Goal: Obtain resource: Download file/media

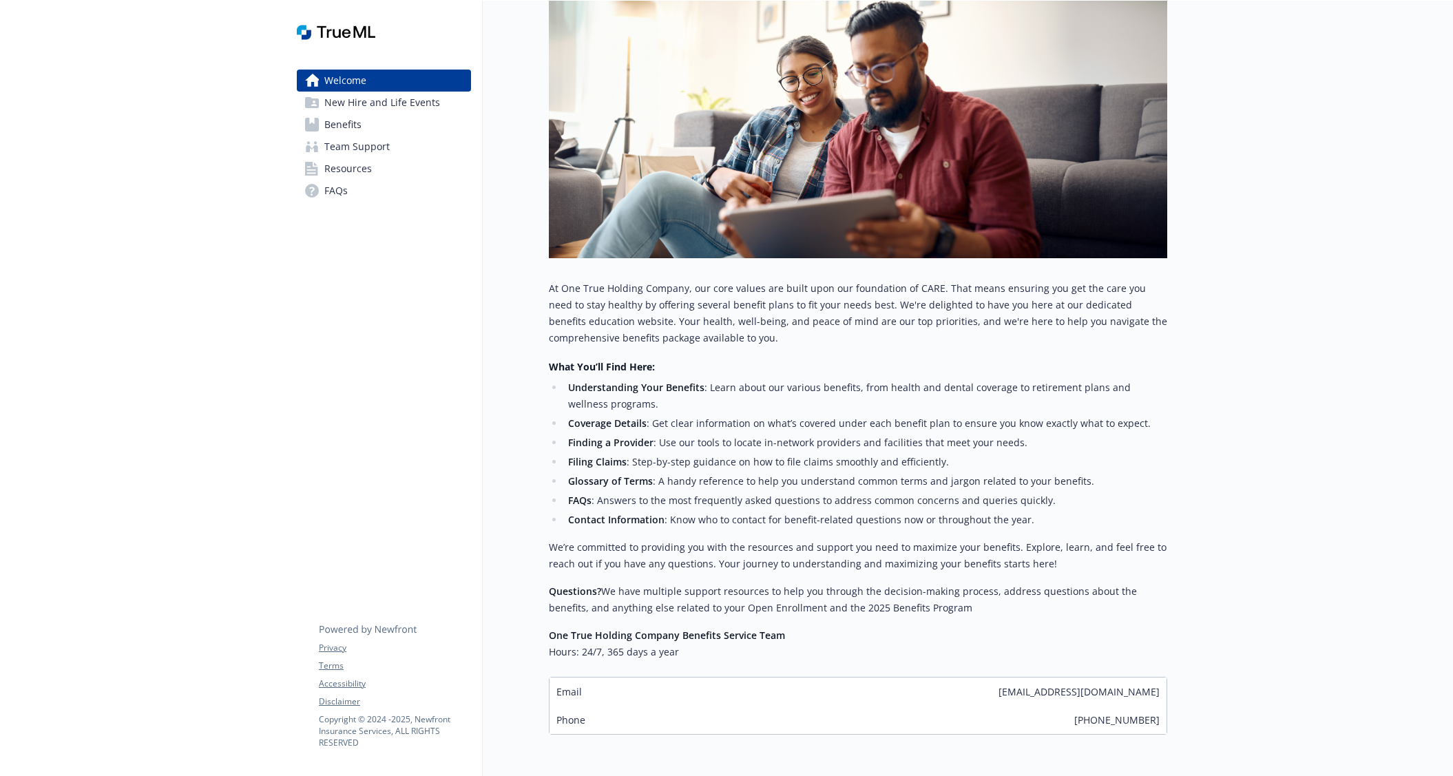
scroll to position [282, 0]
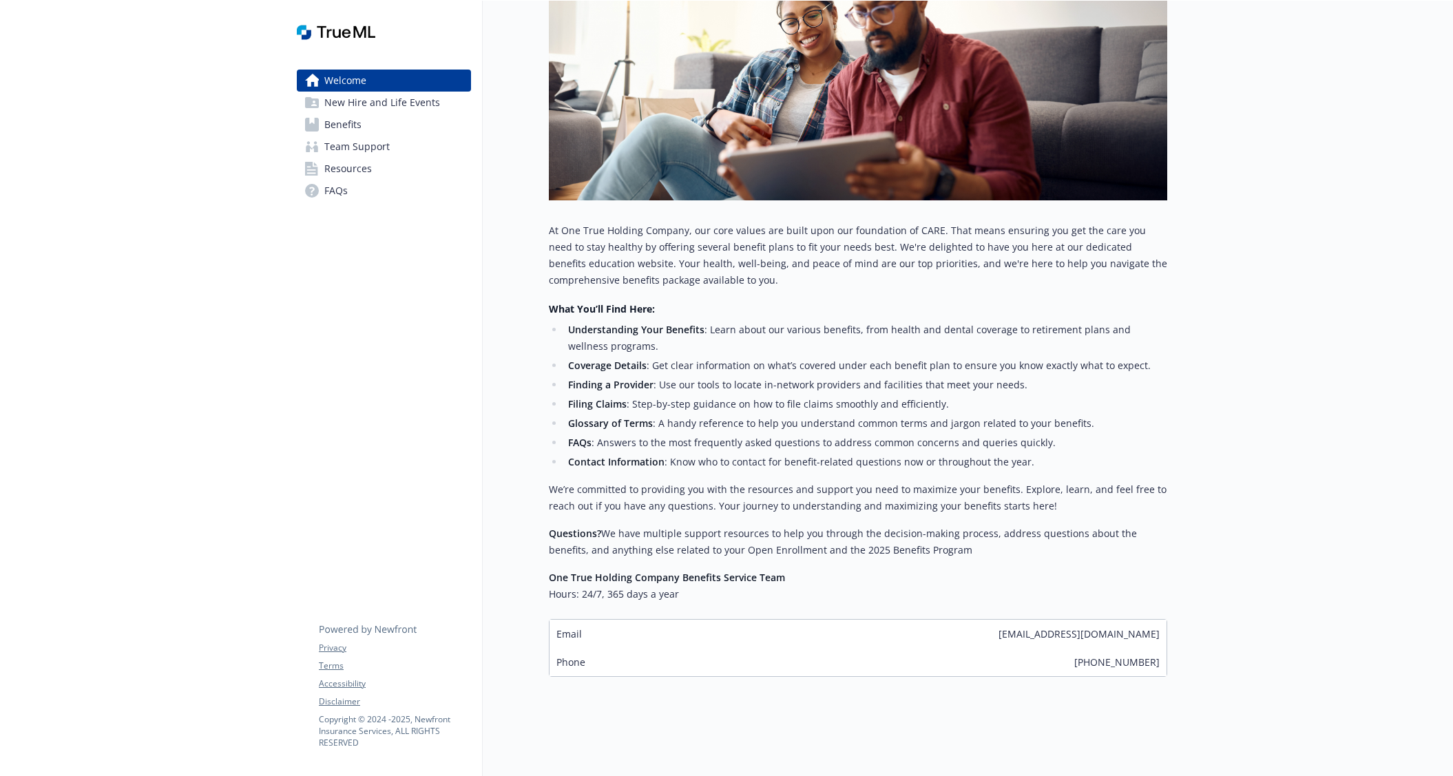
click at [342, 122] on span "Benefits" at bounding box center [342, 125] width 37 height 22
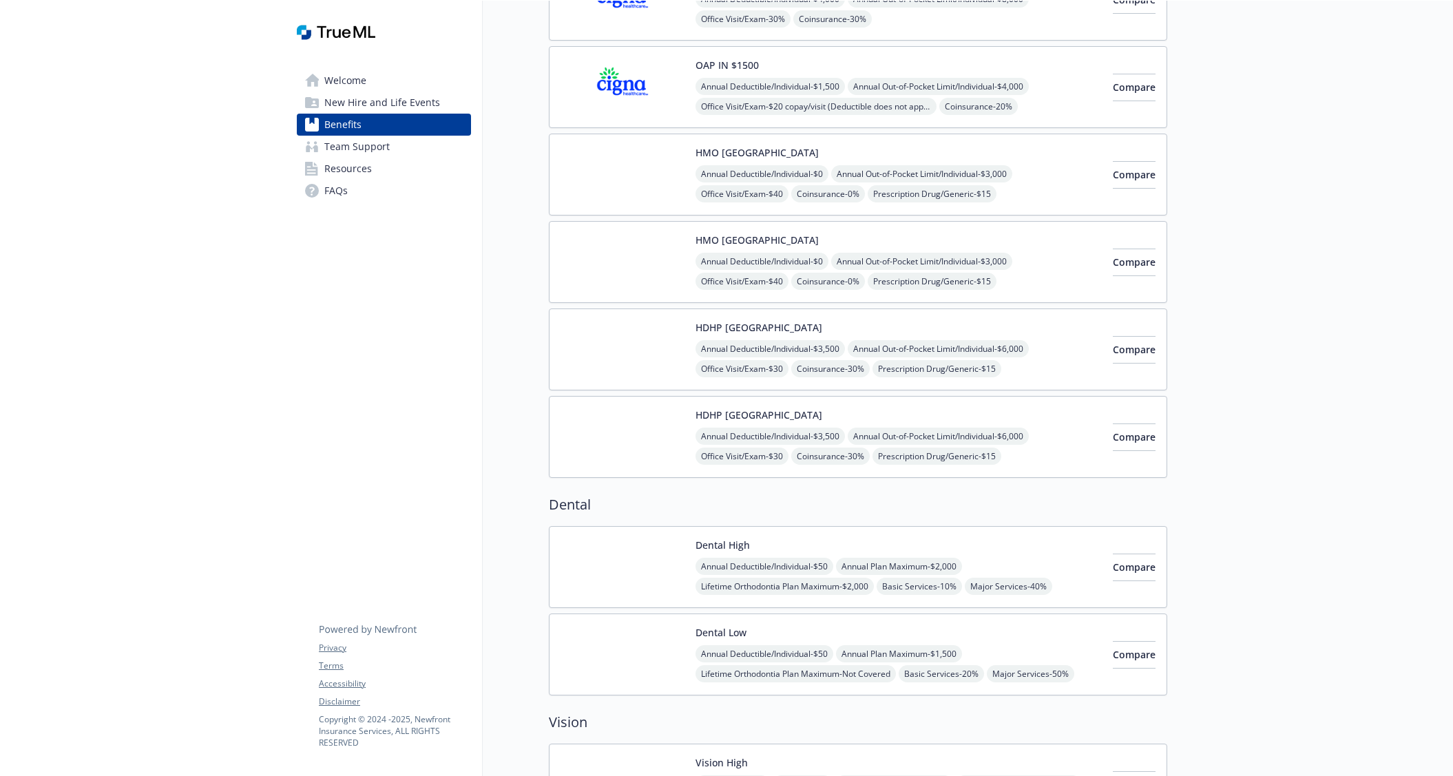
scroll to position [1878, 0]
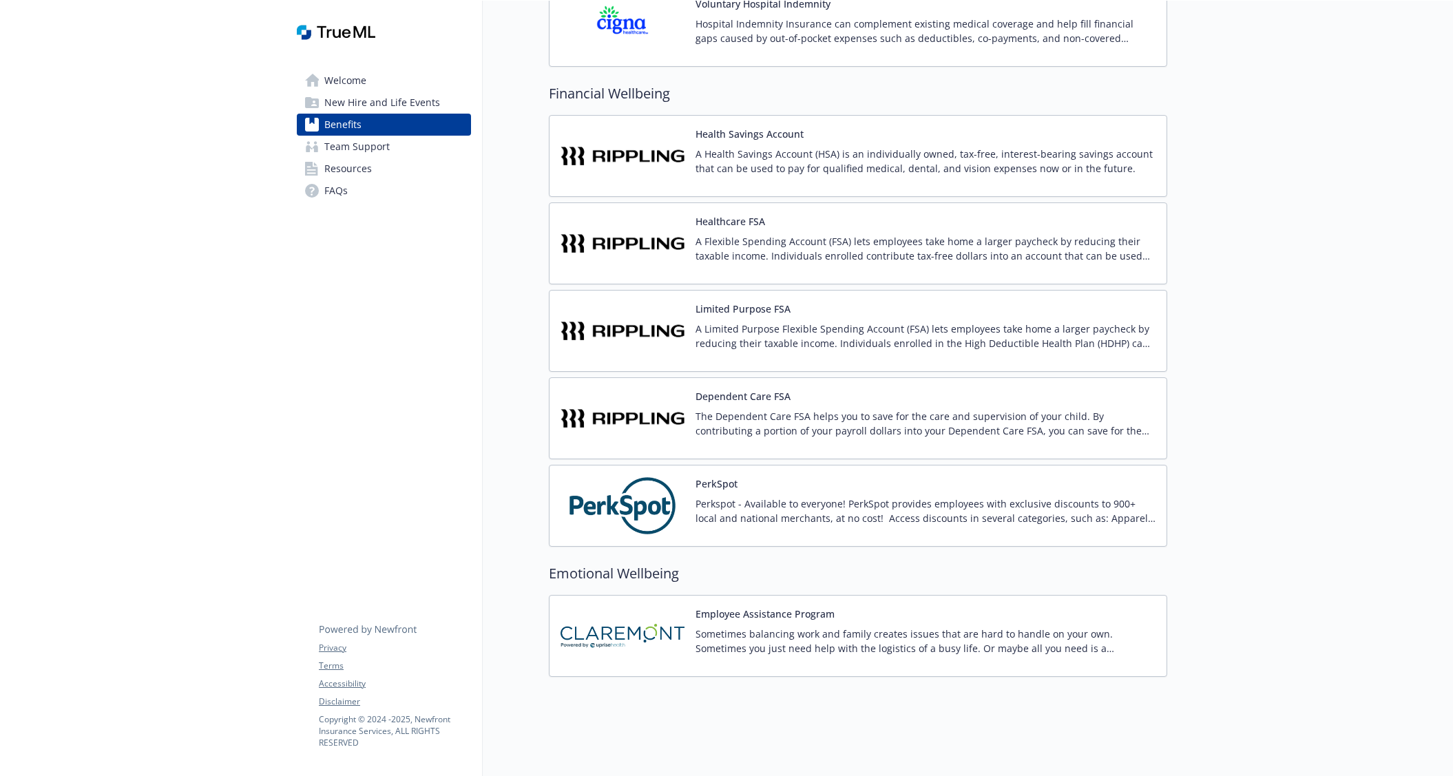
click at [684, 626] on img at bounding box center [622, 636] width 124 height 59
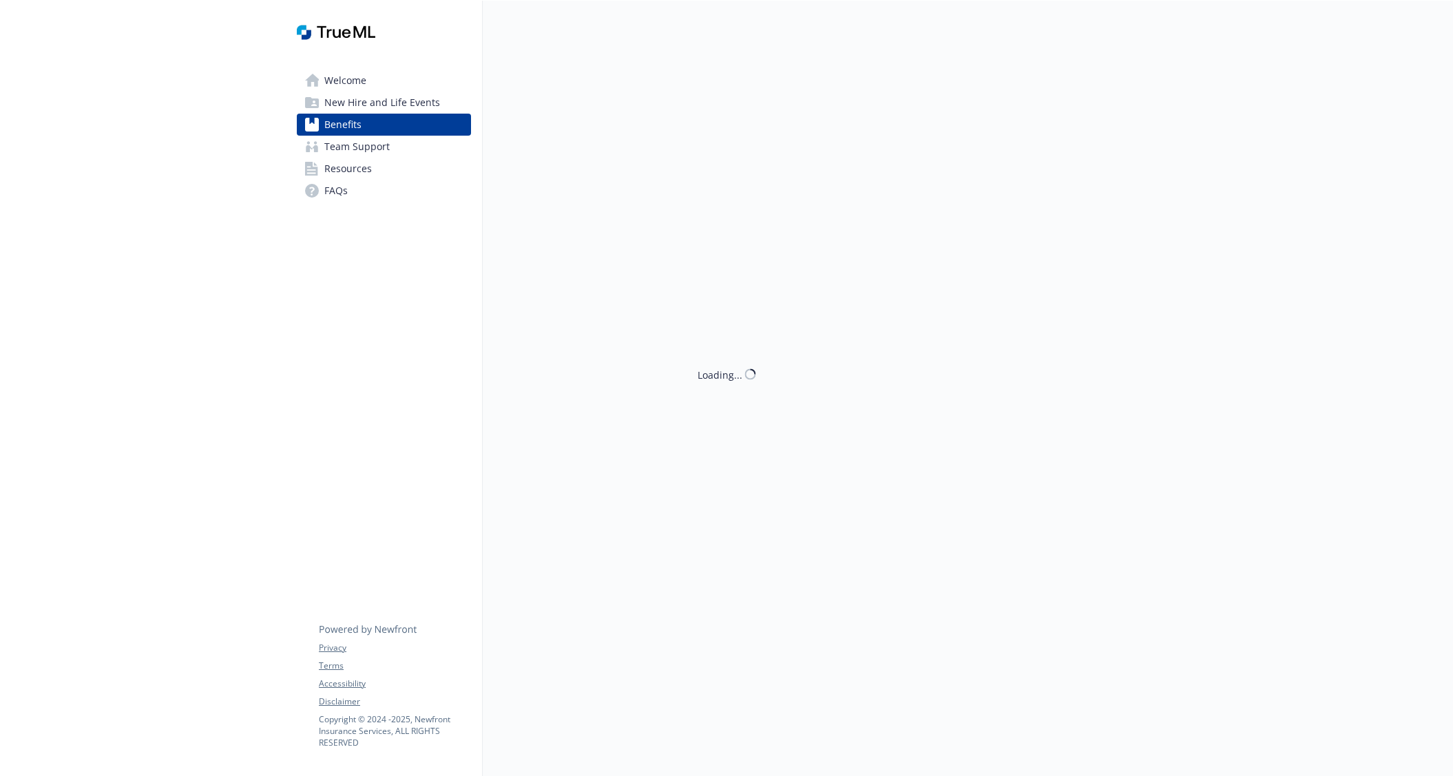
scroll to position [1878, 0]
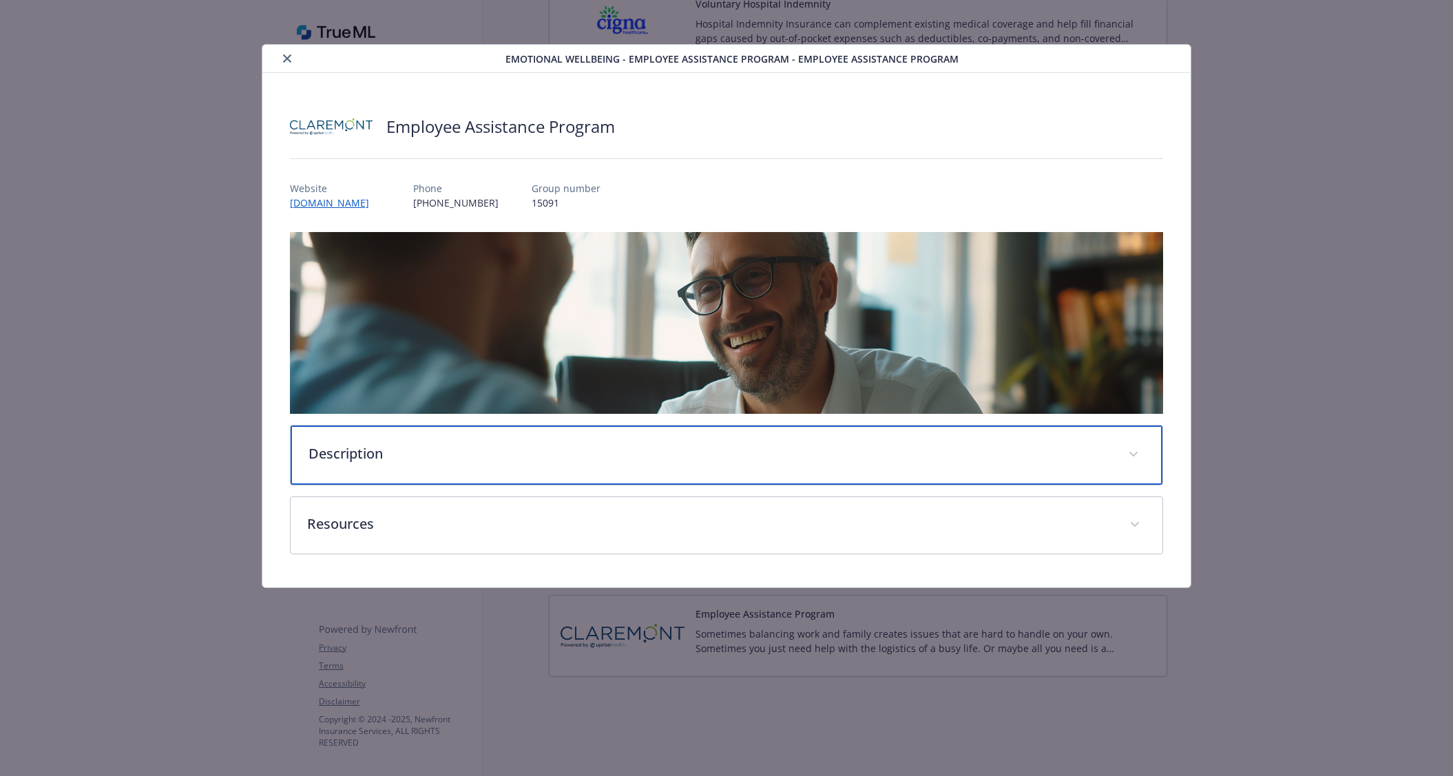
click at [360, 455] on p "Description" at bounding box center [709, 453] width 803 height 21
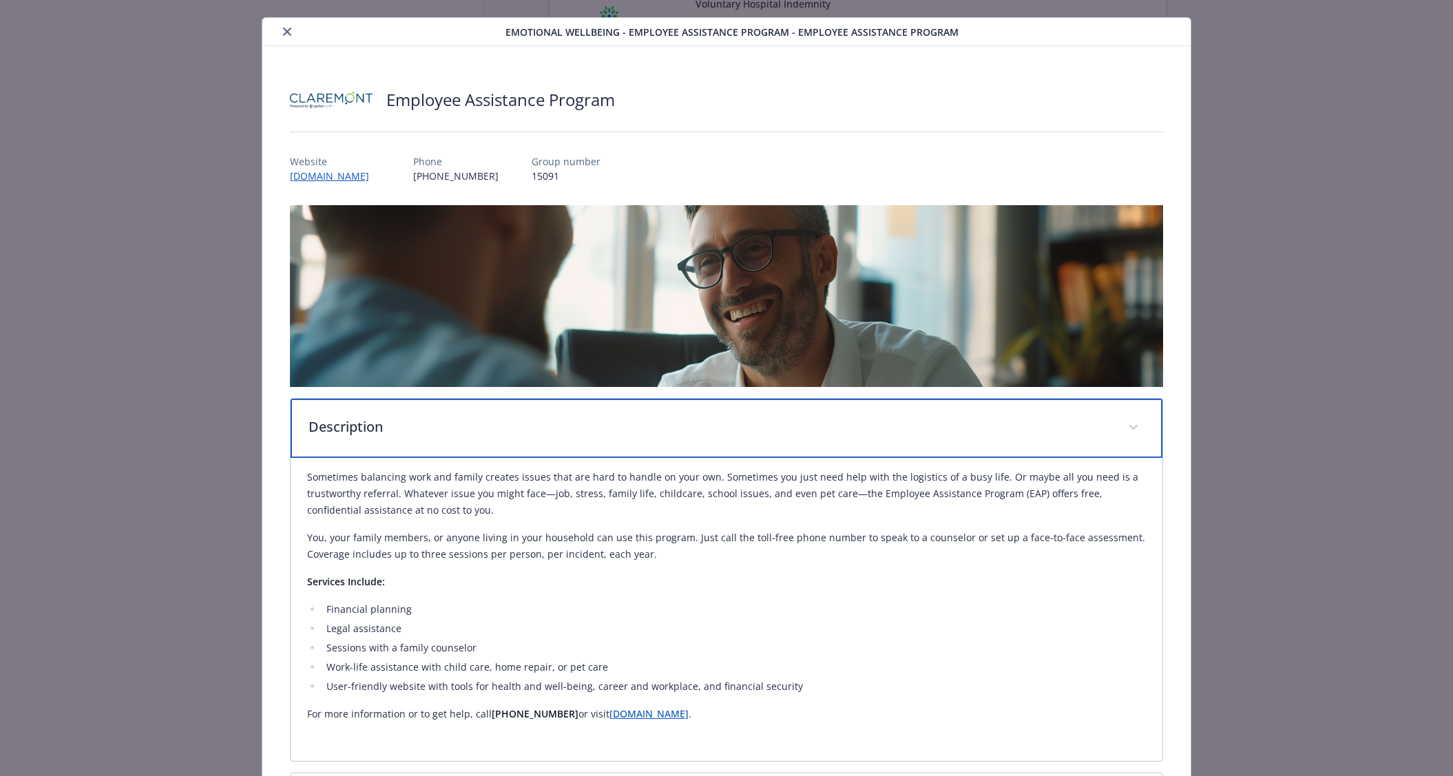
scroll to position [158, 0]
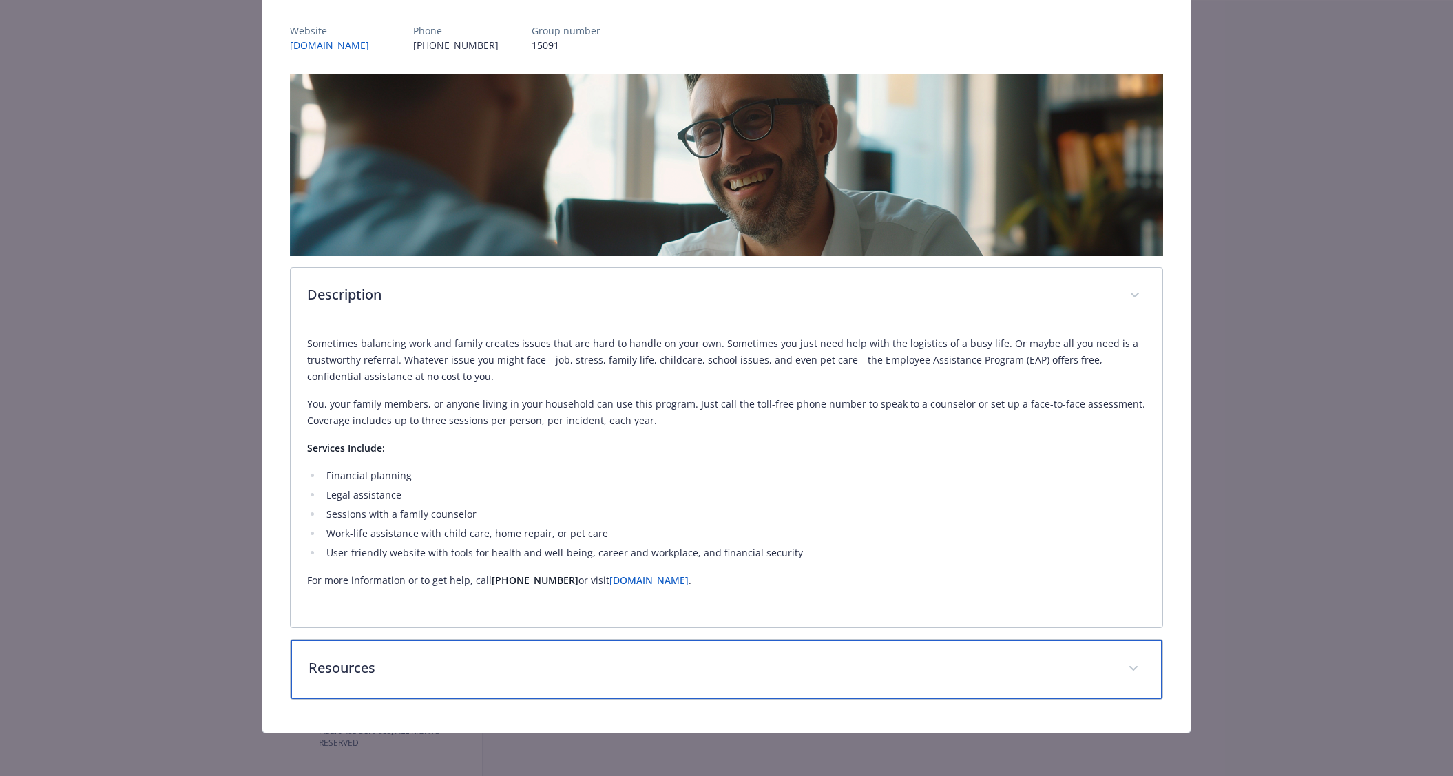
click at [354, 668] on p "Resources" at bounding box center [709, 667] width 803 height 21
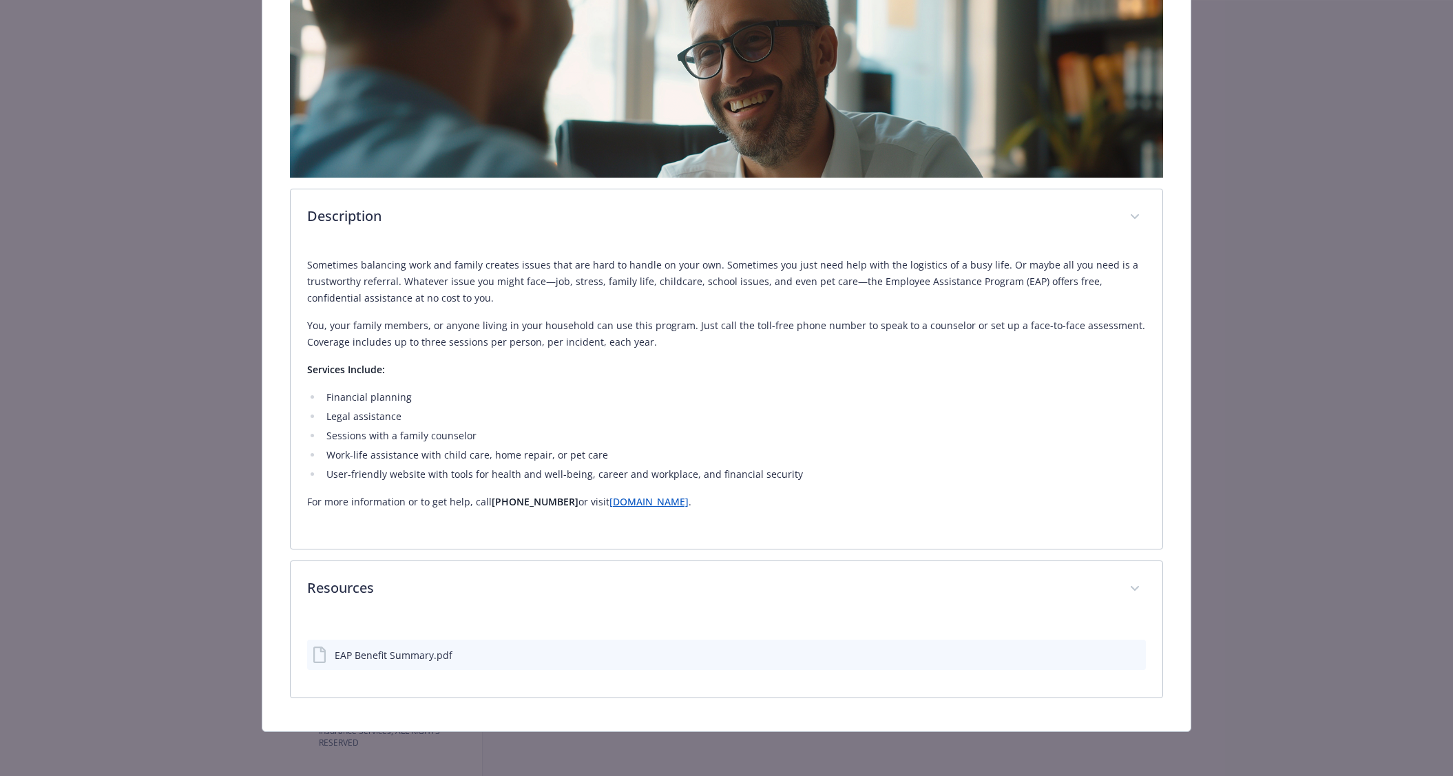
scroll to position [235, 0]
click at [1106, 653] on icon "download file" at bounding box center [1109, 655] width 11 height 11
